Goal: Task Accomplishment & Management: Use online tool/utility

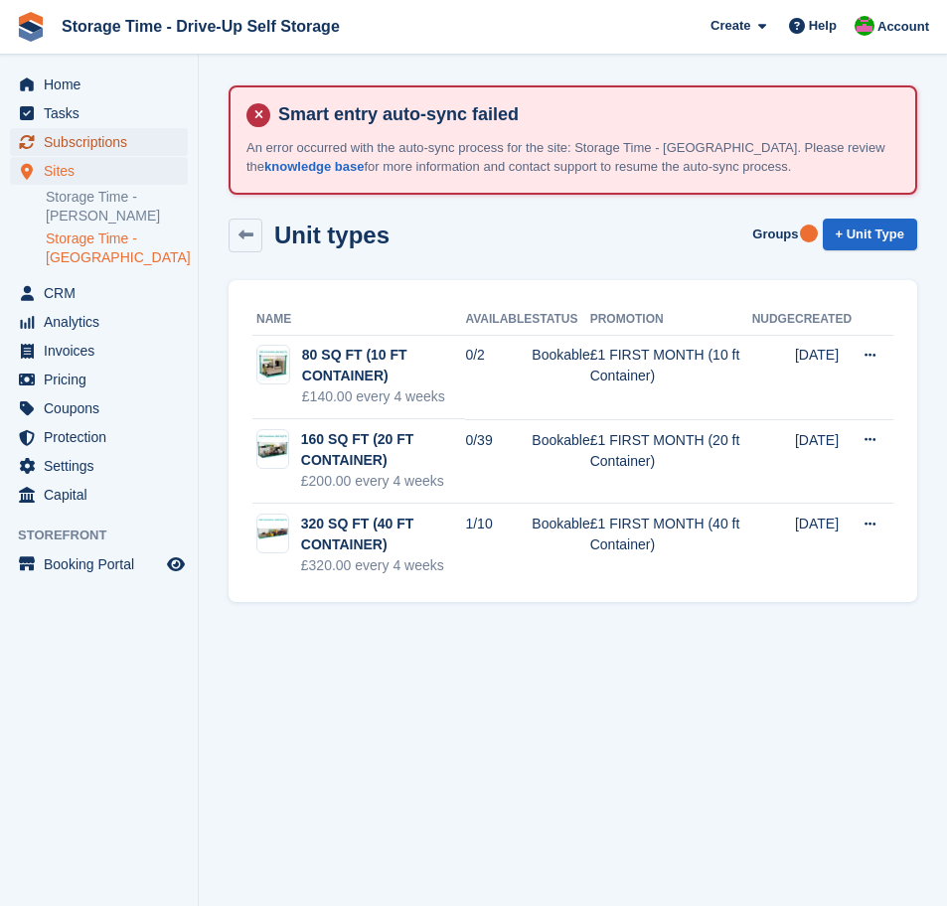
click at [82, 146] on span "Subscriptions" at bounding box center [103, 142] width 119 height 28
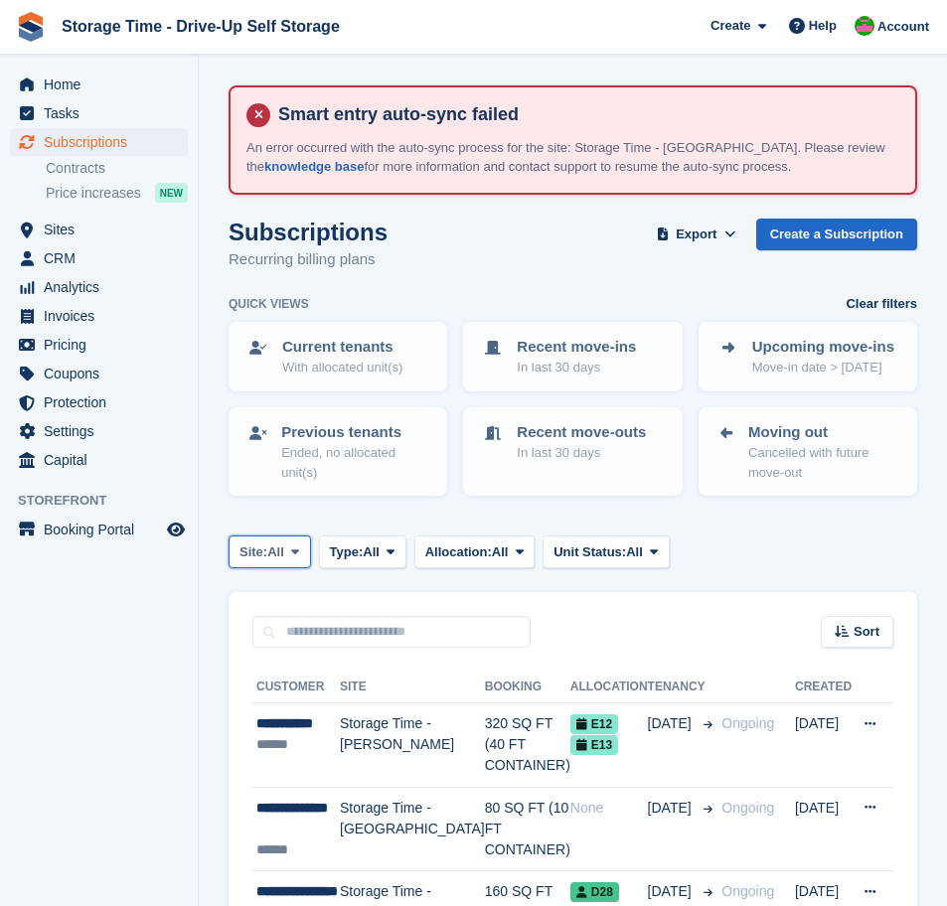
click at [284, 555] on span "All" at bounding box center [275, 552] width 17 height 20
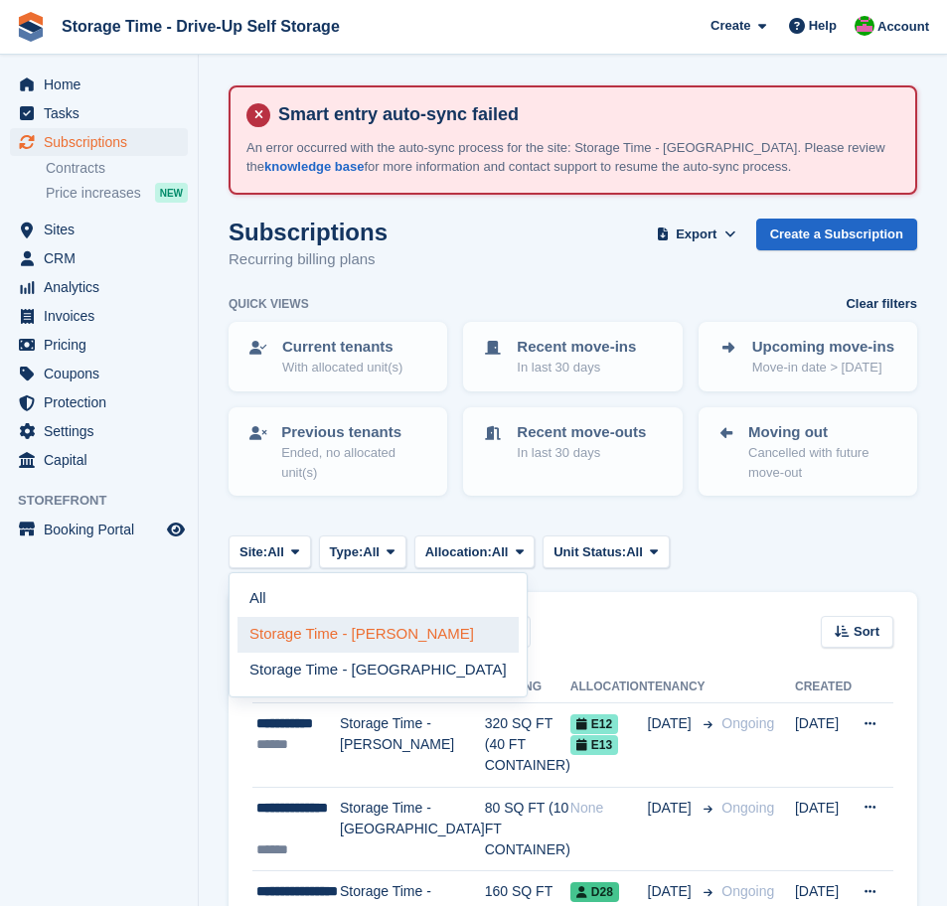
click at [356, 639] on link "Storage Time - [PERSON_NAME]" at bounding box center [377, 635] width 281 height 36
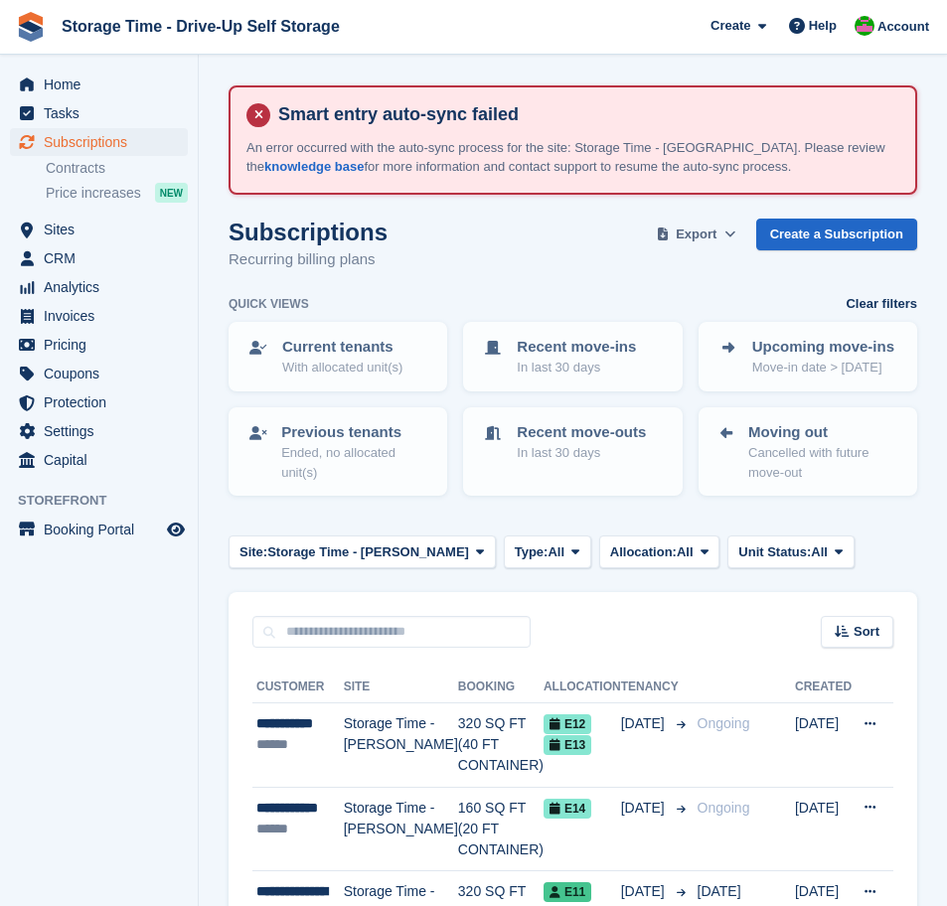
click at [728, 237] on icon at bounding box center [729, 233] width 11 height 13
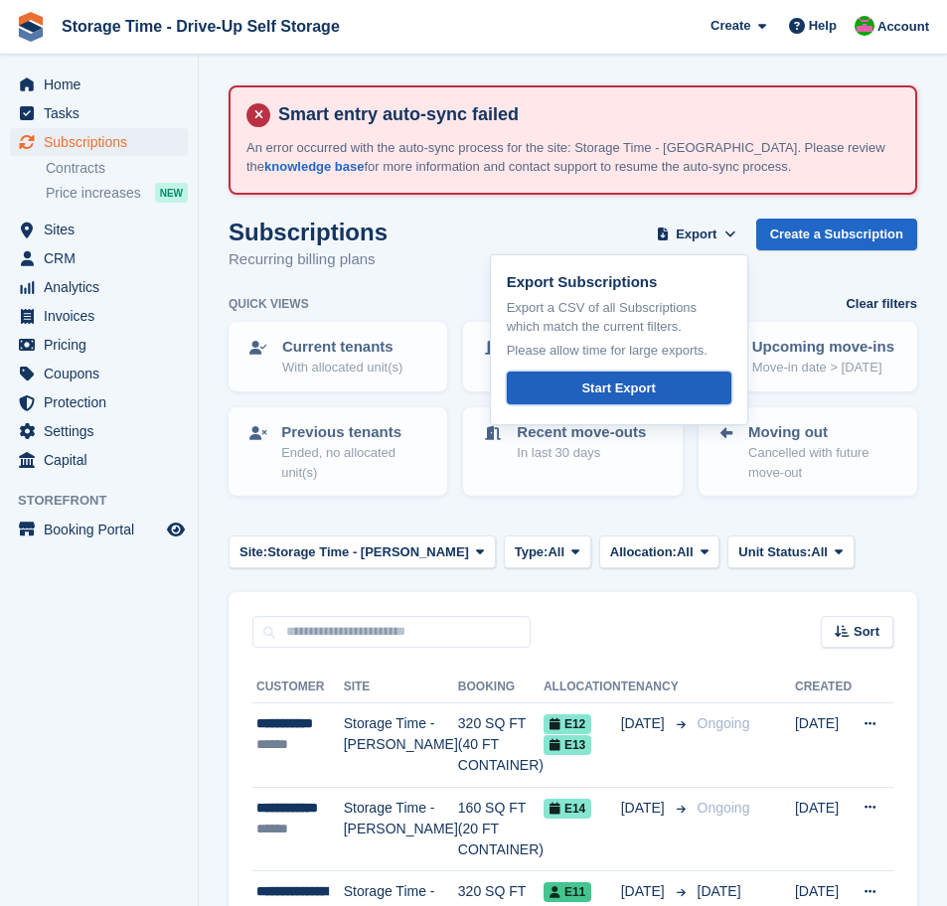
click at [635, 396] on div "Start Export" at bounding box center [618, 388] width 74 height 20
click at [428, 238] on div "Subscriptions Recurring billing plans Export Export Subscriptions Export a CSV …" at bounding box center [572, 257] width 688 height 76
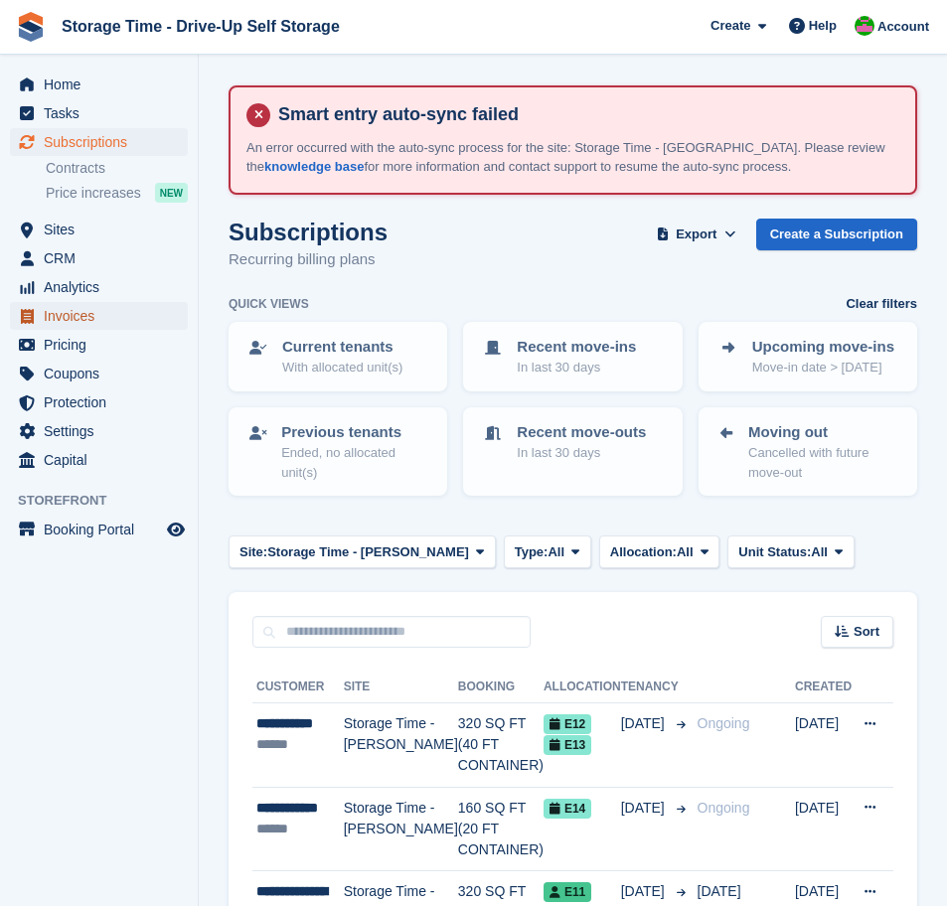
click at [90, 322] on span "Invoices" at bounding box center [103, 316] width 119 height 28
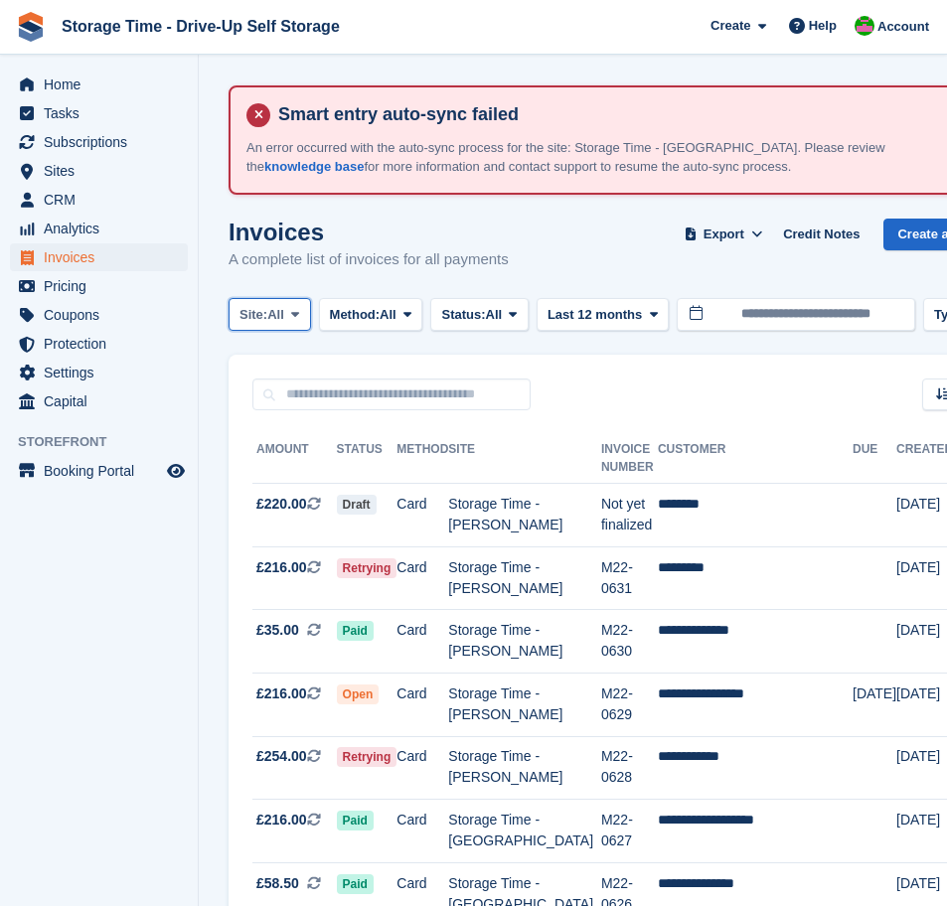
click at [297, 321] on span at bounding box center [295, 314] width 16 height 16
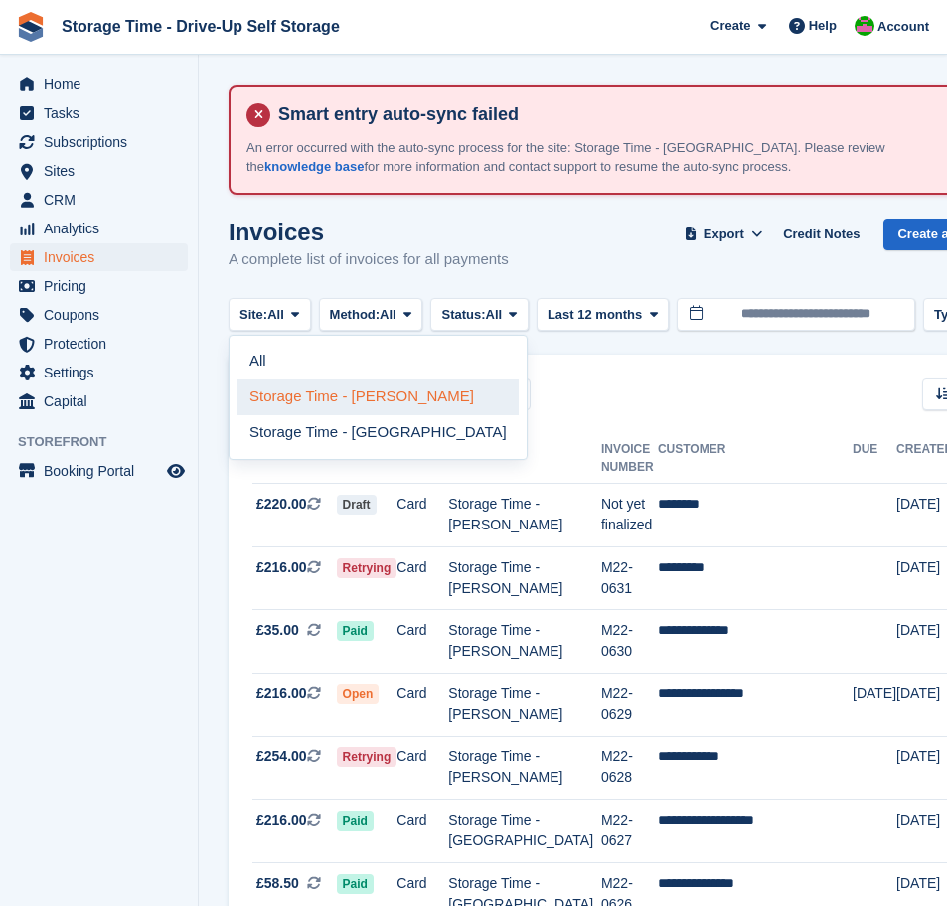
click at [331, 400] on link "Storage Time - [PERSON_NAME]" at bounding box center [377, 397] width 281 height 36
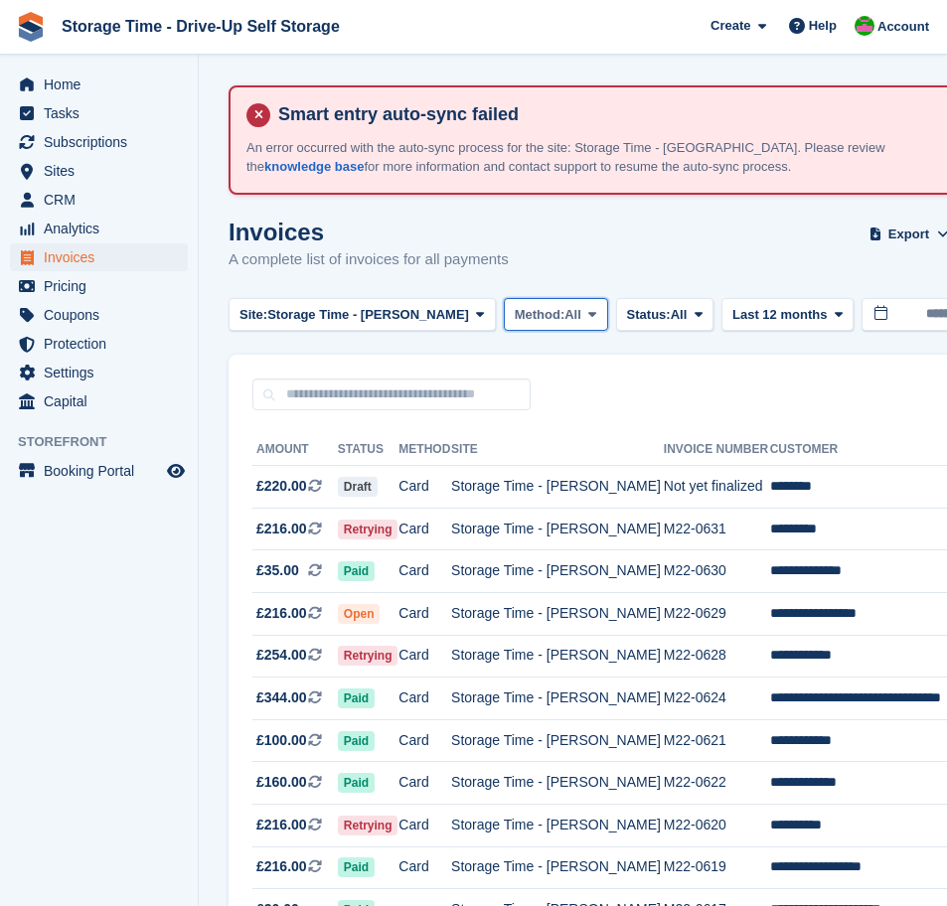
click at [564, 318] on span "All" at bounding box center [572, 315] width 17 height 20
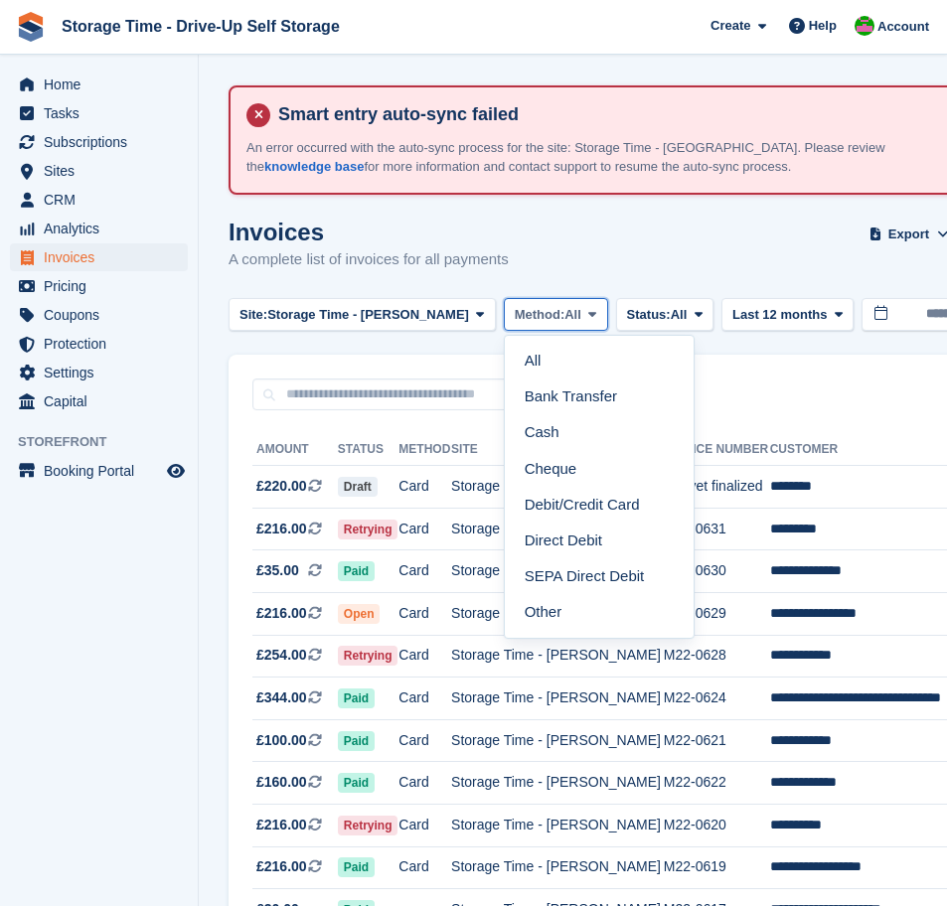
click at [564, 318] on span "All" at bounding box center [572, 315] width 17 height 20
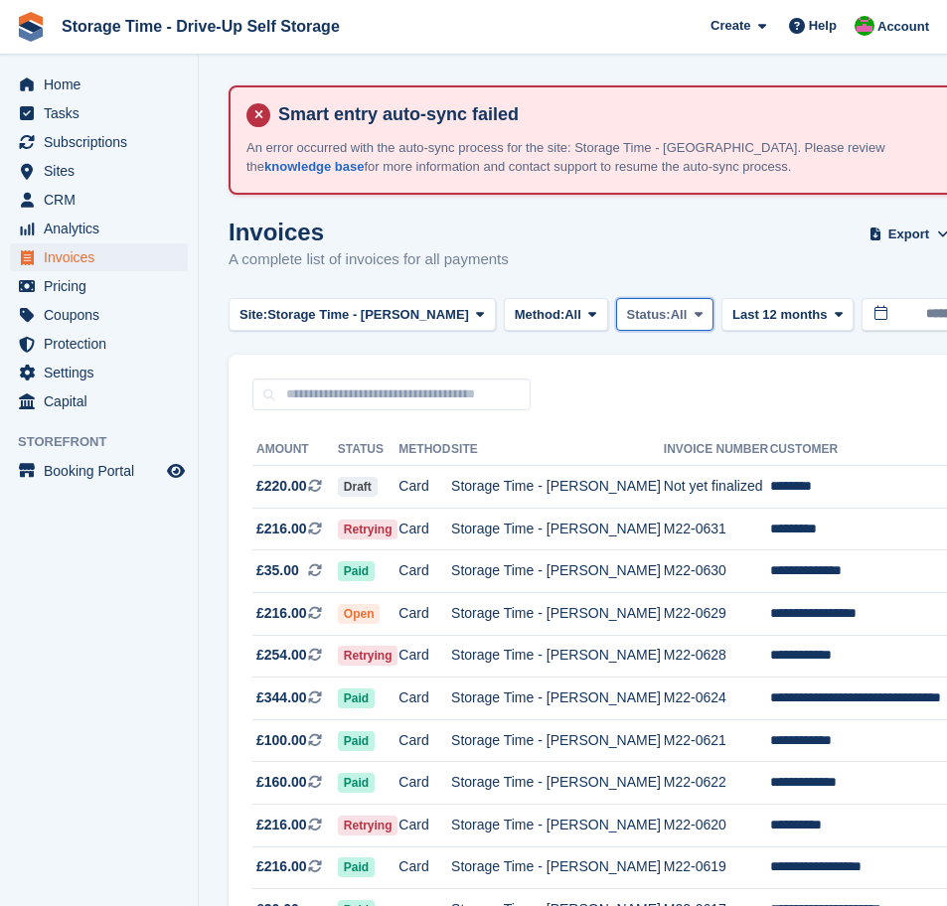
click at [671, 312] on span "All" at bounding box center [679, 315] width 17 height 20
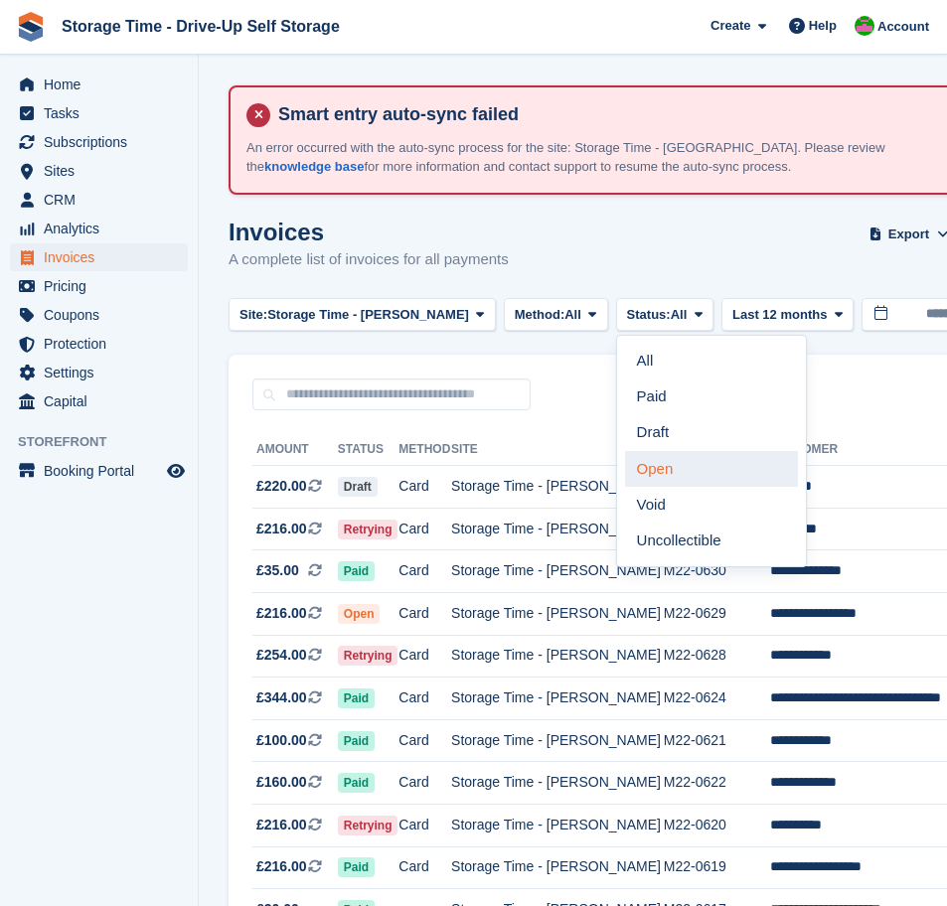
click at [647, 479] on link "Open" at bounding box center [711, 469] width 173 height 36
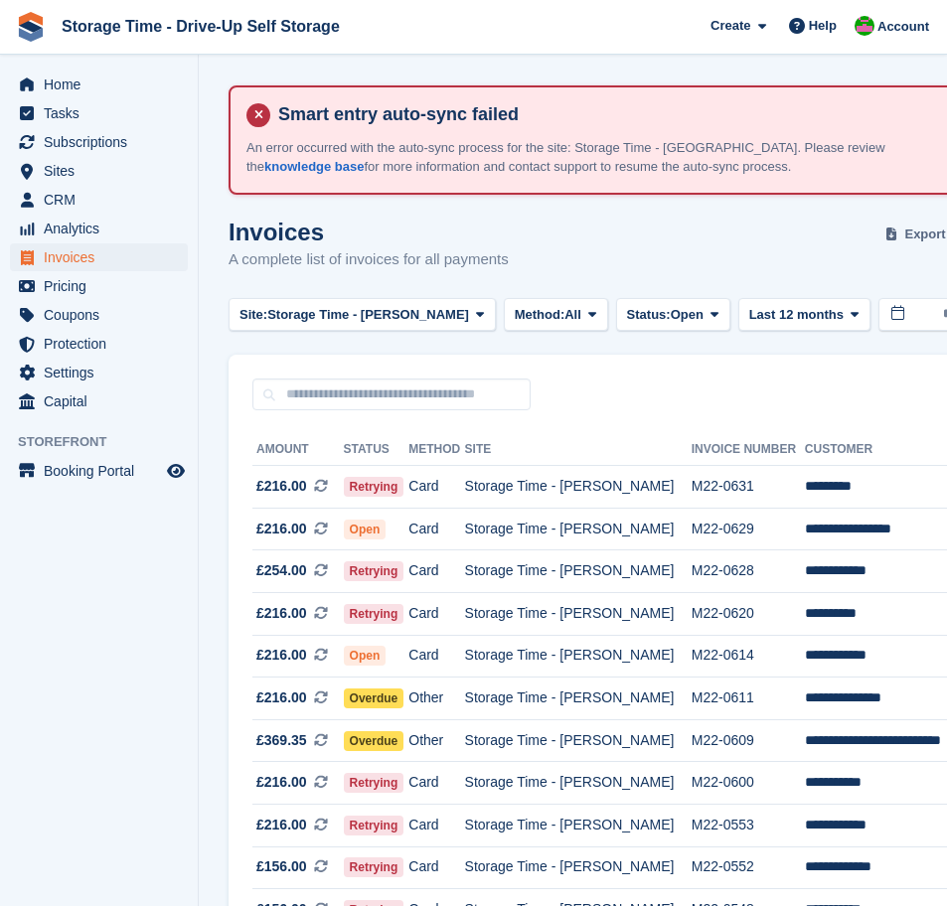
click at [904, 231] on span "Export" at bounding box center [924, 235] width 41 height 20
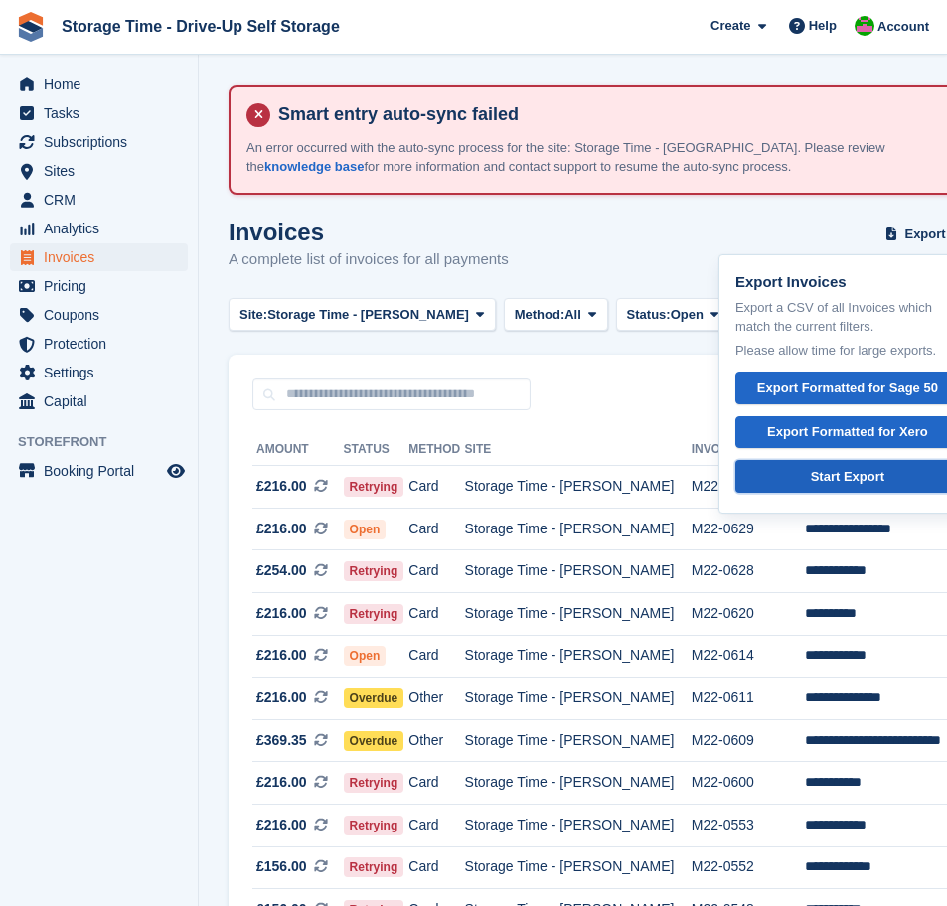
click at [814, 477] on div "Start Export" at bounding box center [848, 477] width 74 height 20
click at [551, 213] on section "Smart entry auto-sync failed An error occurred with the auto-sync process for t…" at bounding box center [724, 874] width 1051 height 1749
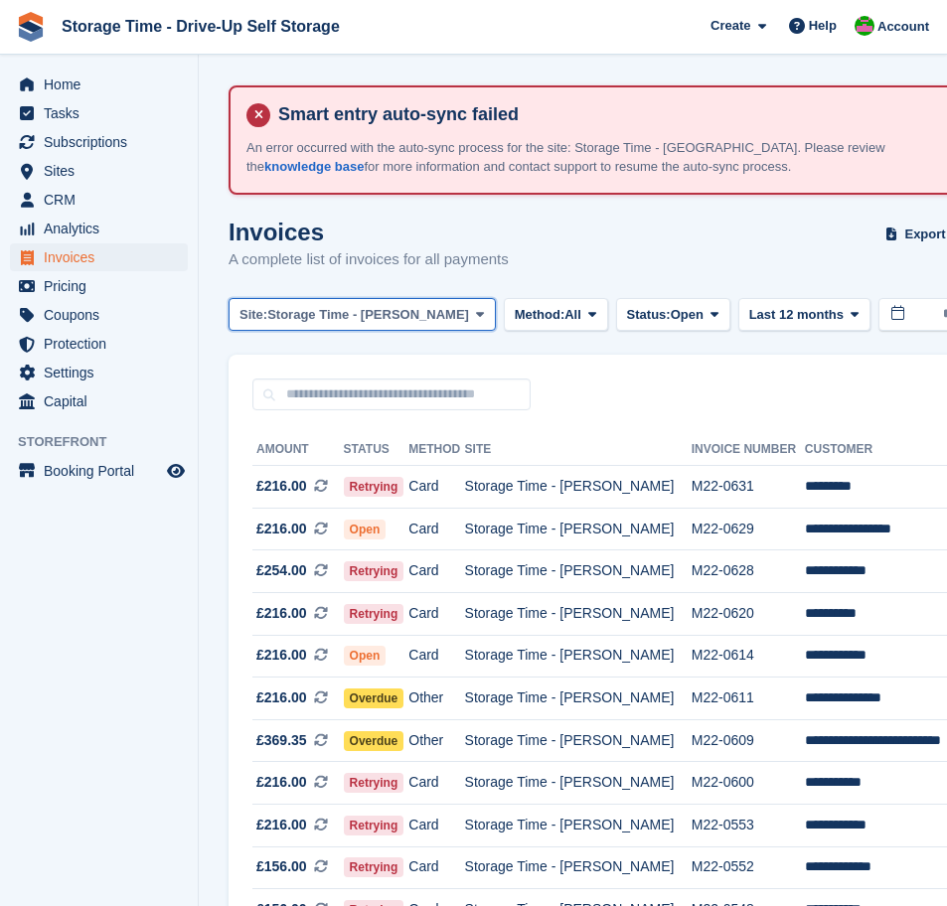
click at [472, 315] on span at bounding box center [480, 314] width 16 height 16
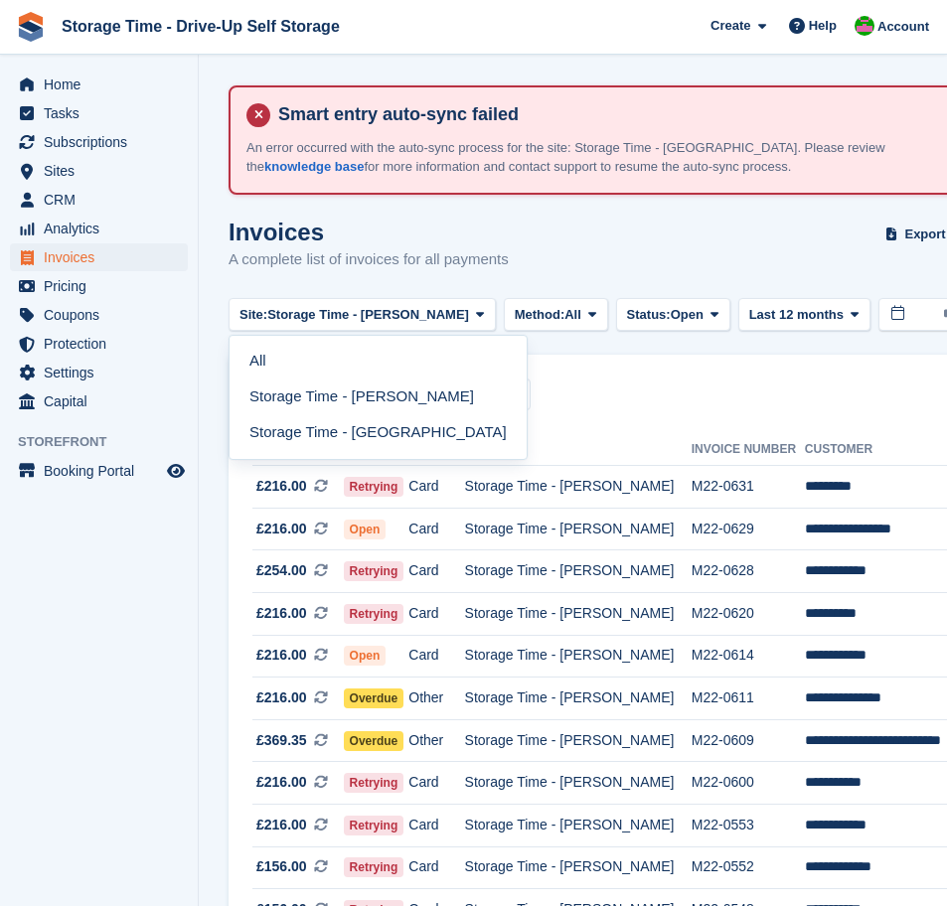
click at [413, 435] on link "Storage Time - [GEOGRAPHIC_DATA]" at bounding box center [377, 433] width 281 height 36
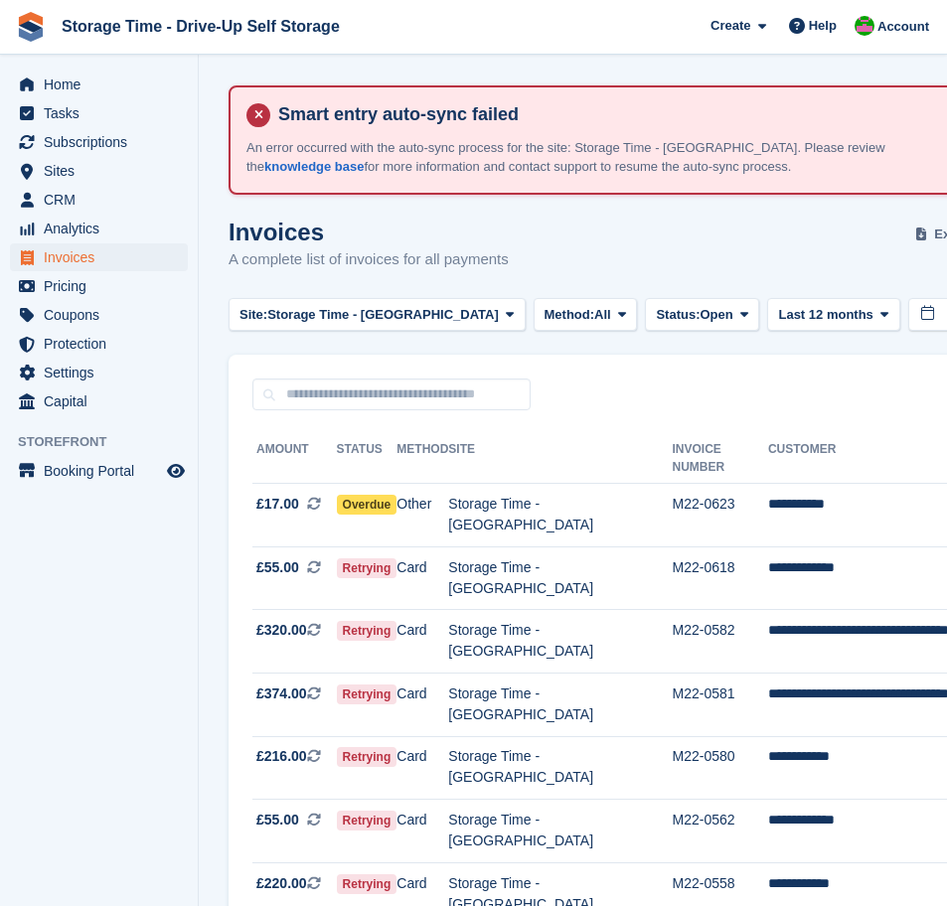
click at [934, 237] on span "Export" at bounding box center [954, 235] width 41 height 20
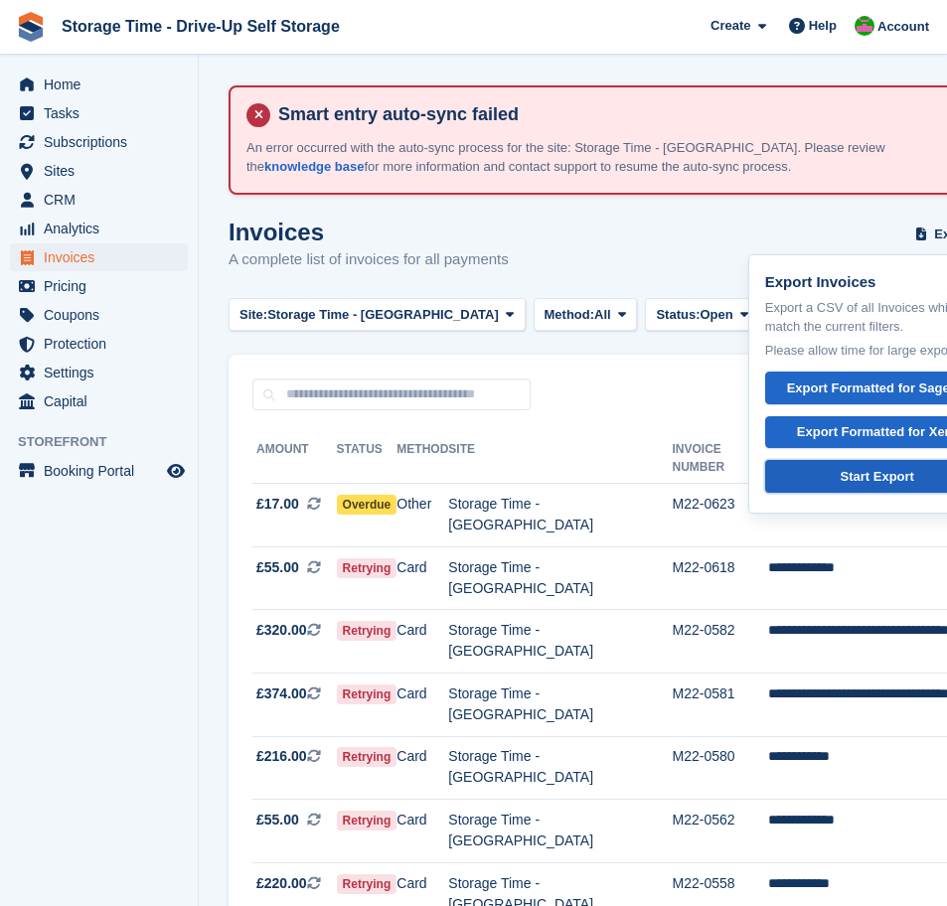
click at [855, 478] on div "Start Export" at bounding box center [877, 477] width 74 height 20
click at [88, 141] on span "Subscriptions" at bounding box center [103, 142] width 119 height 28
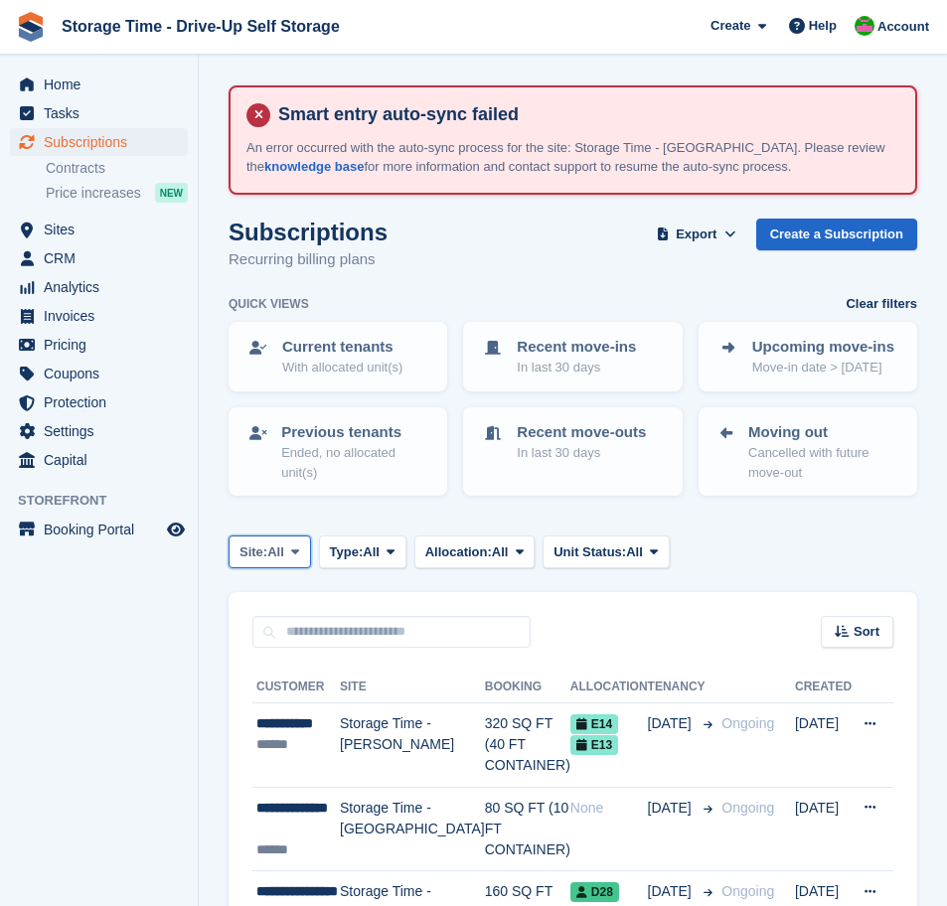
click at [299, 547] on icon at bounding box center [295, 551] width 8 height 13
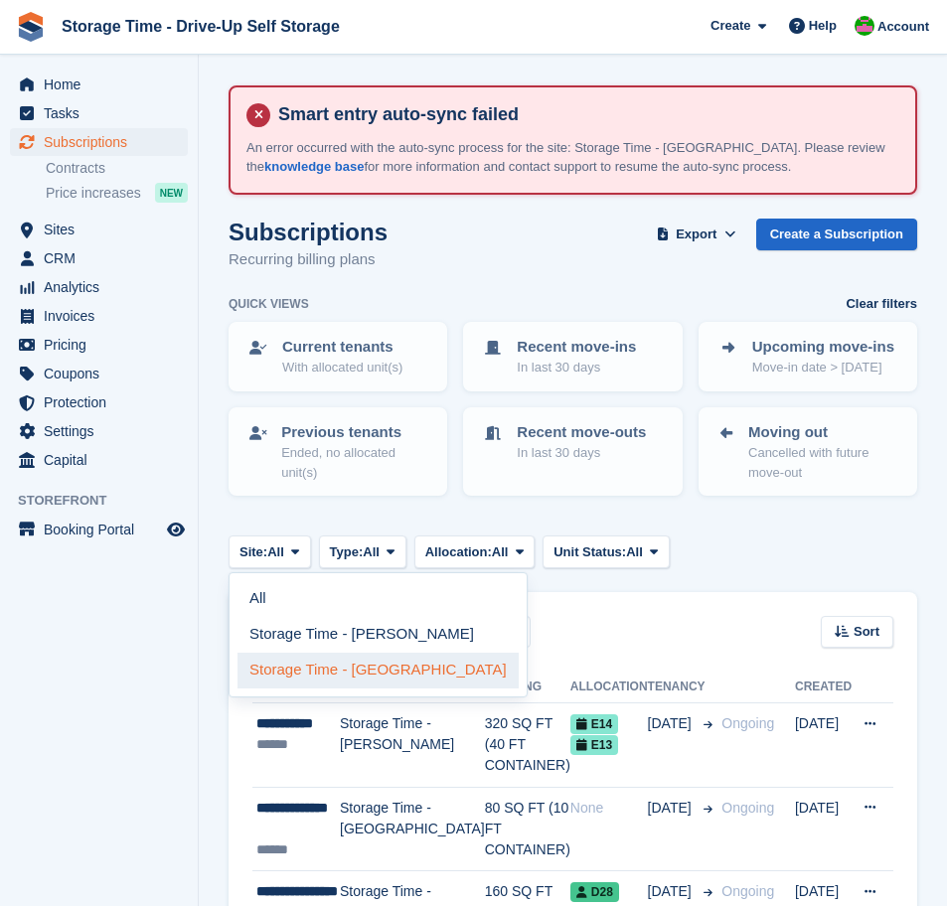
click at [371, 671] on link "Storage Time - [GEOGRAPHIC_DATA]" at bounding box center [377, 671] width 281 height 36
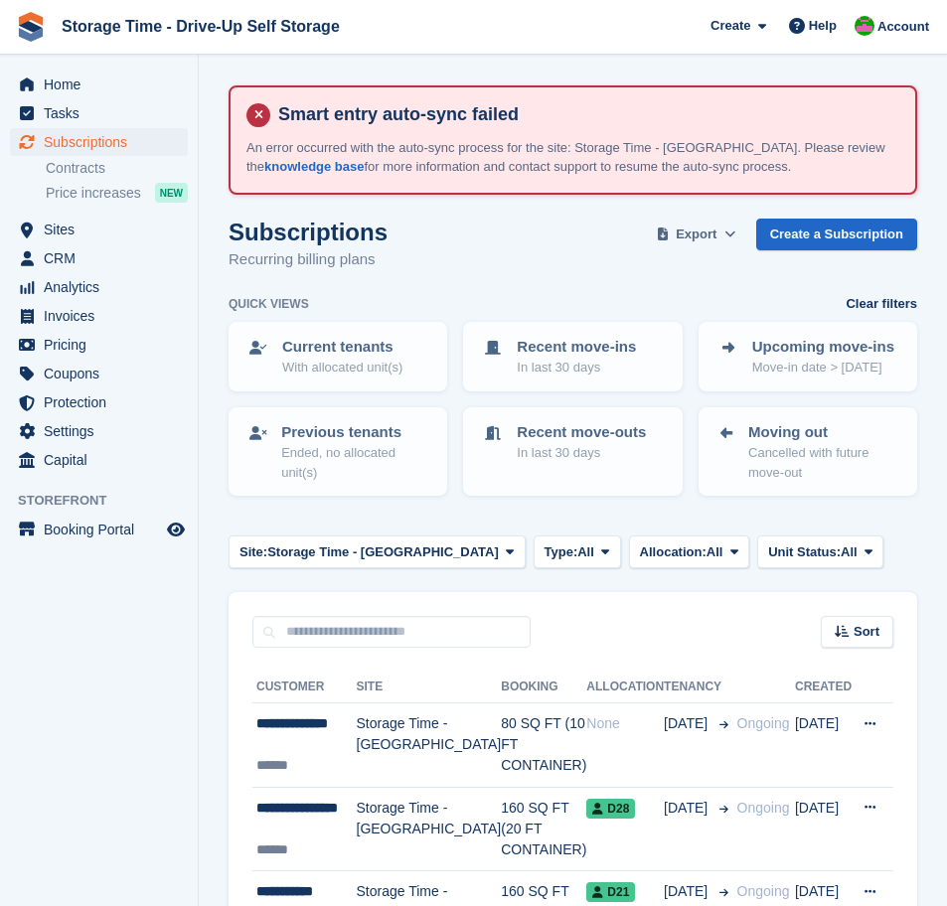
click at [727, 232] on icon at bounding box center [729, 233] width 11 height 13
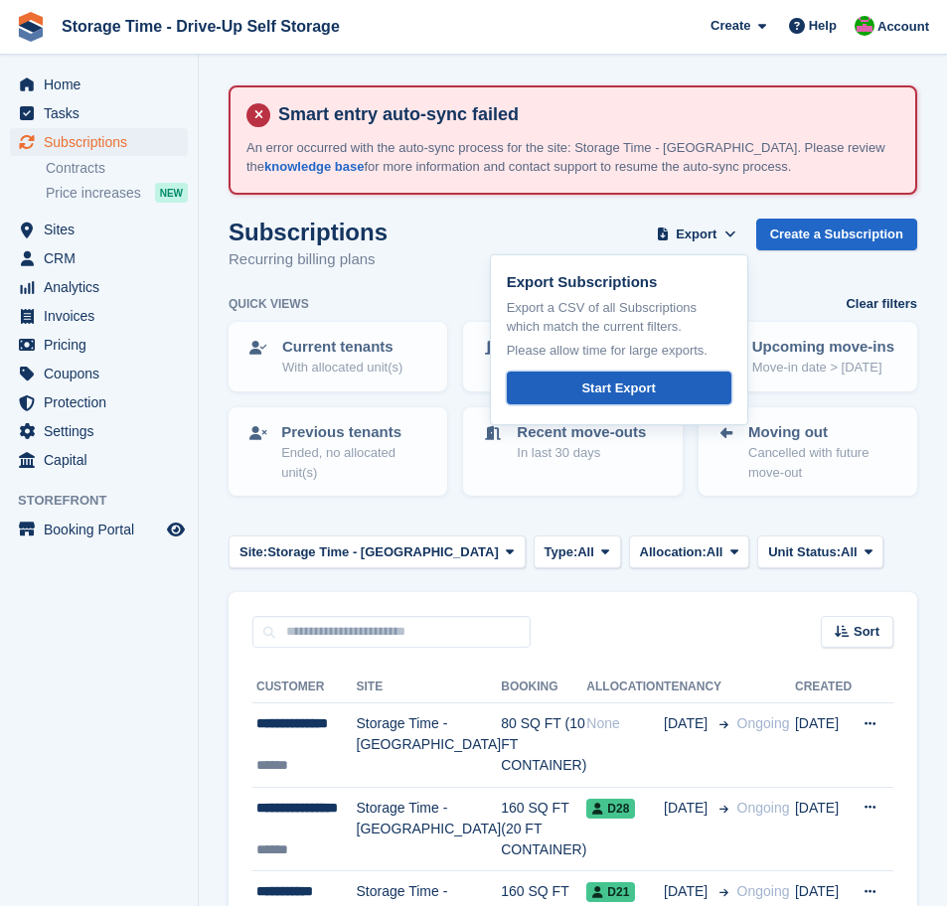
click at [674, 387] on link "Start Export" at bounding box center [619, 388] width 225 height 33
